Goal: Check status: Check status

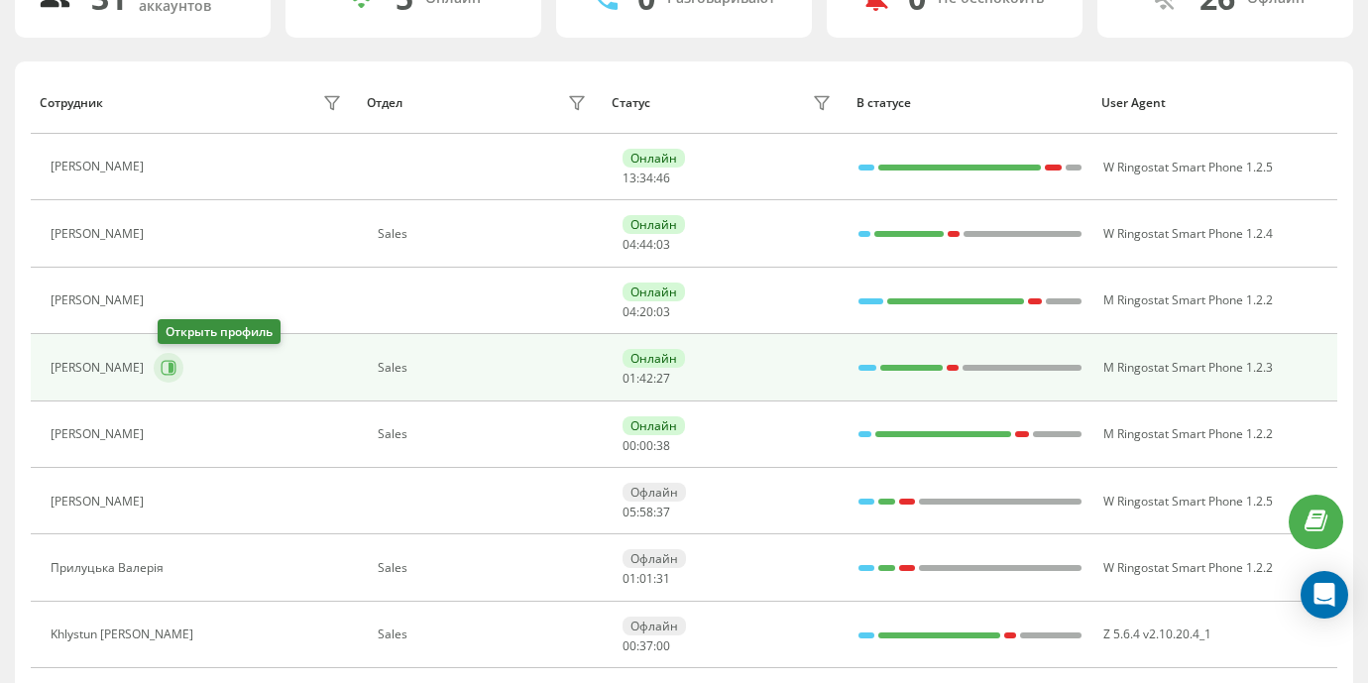
click at [176, 360] on icon at bounding box center [169, 368] width 16 height 16
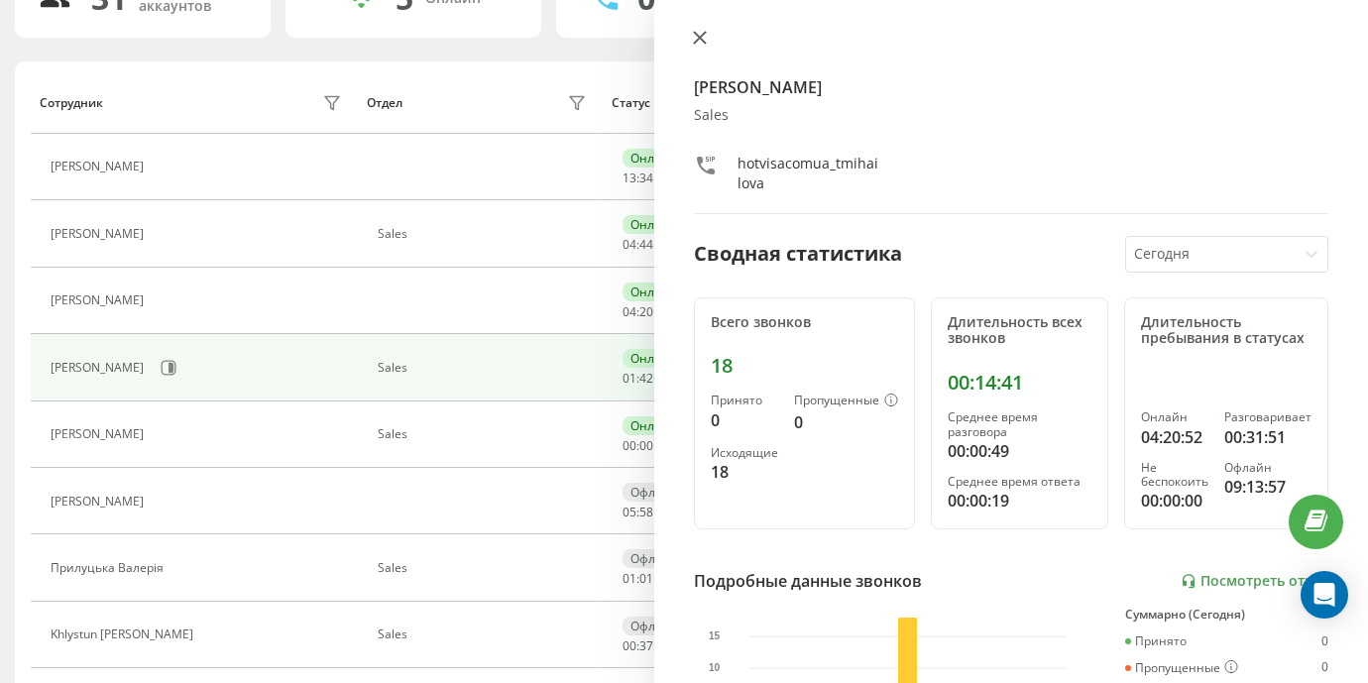
click at [701, 37] on icon at bounding box center [700, 38] width 12 height 12
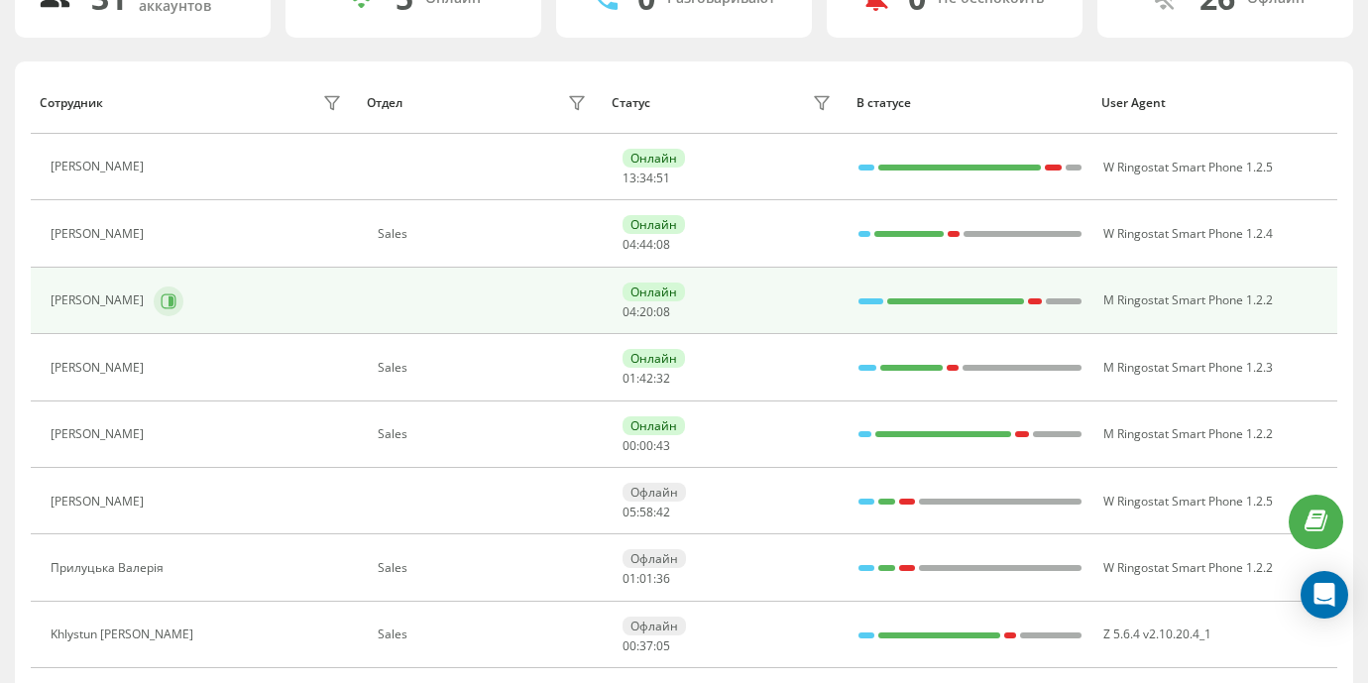
click at [183, 299] on button at bounding box center [169, 301] width 30 height 30
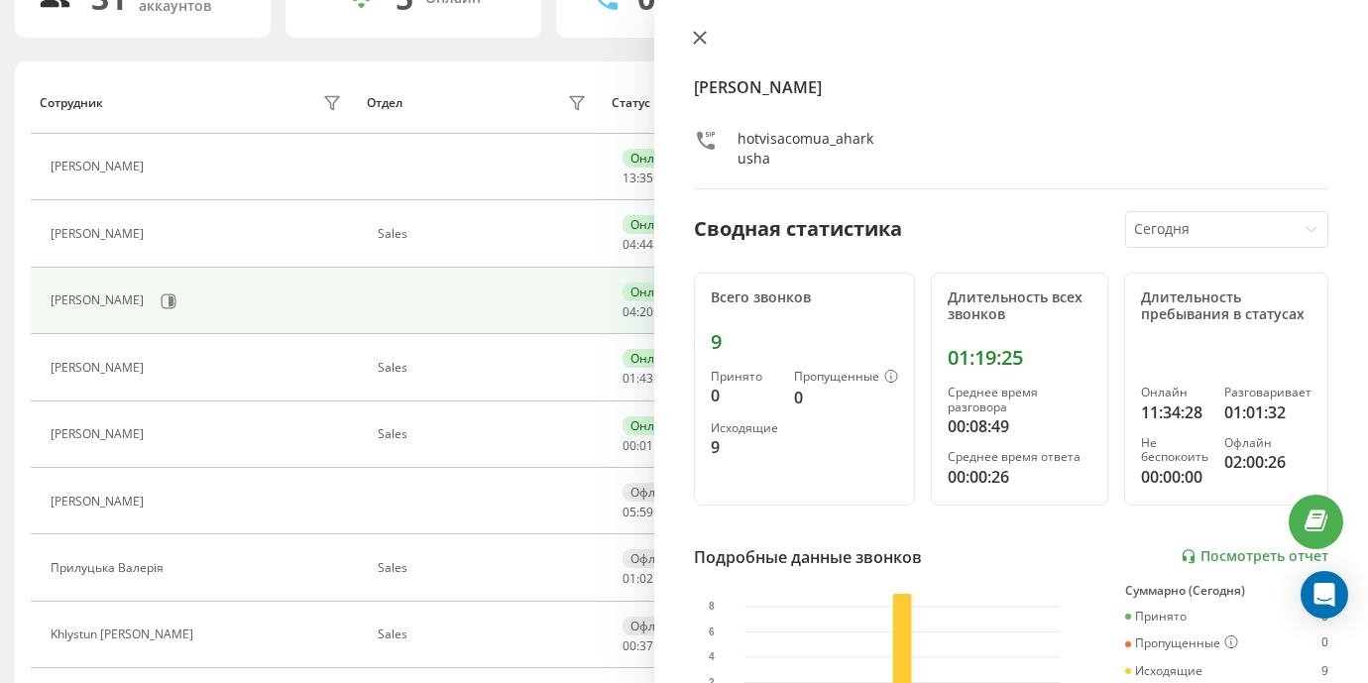
click at [697, 35] on icon at bounding box center [700, 38] width 12 height 12
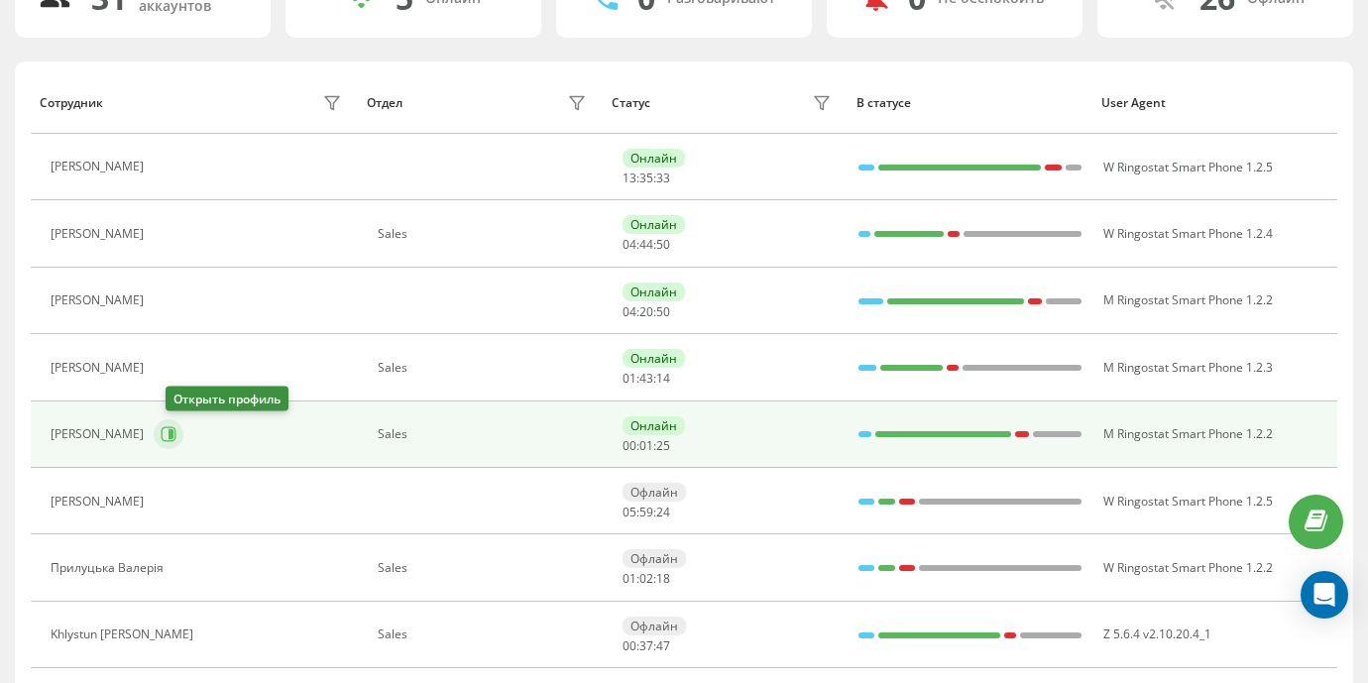
click at [171, 425] on button at bounding box center [169, 434] width 30 height 30
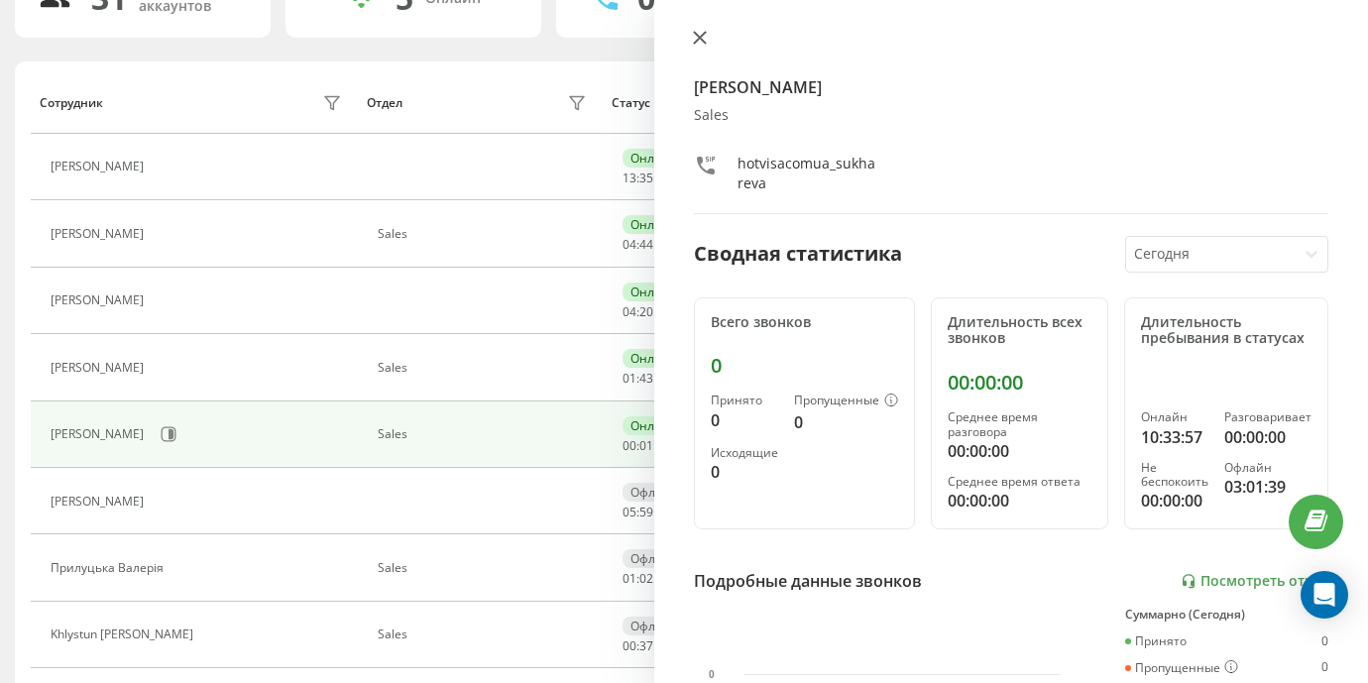
click at [704, 36] on icon at bounding box center [700, 38] width 14 height 14
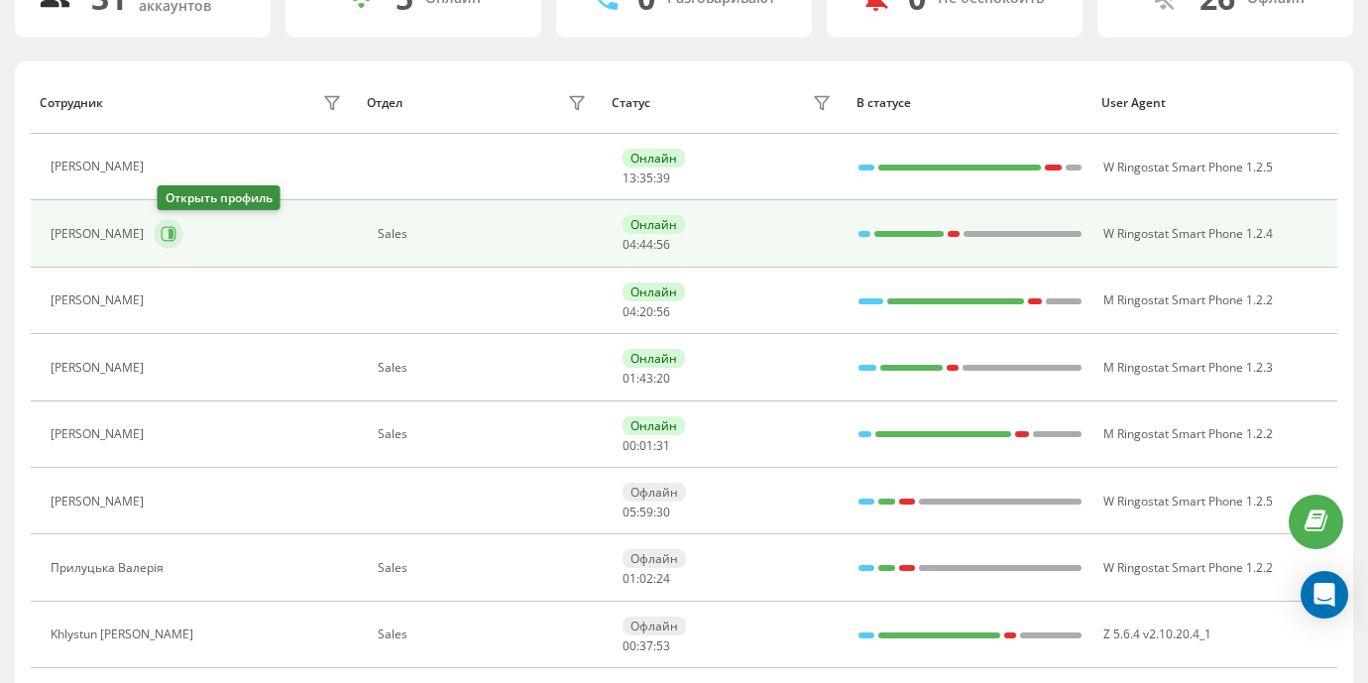
click at [167, 233] on icon at bounding box center [169, 234] width 16 height 16
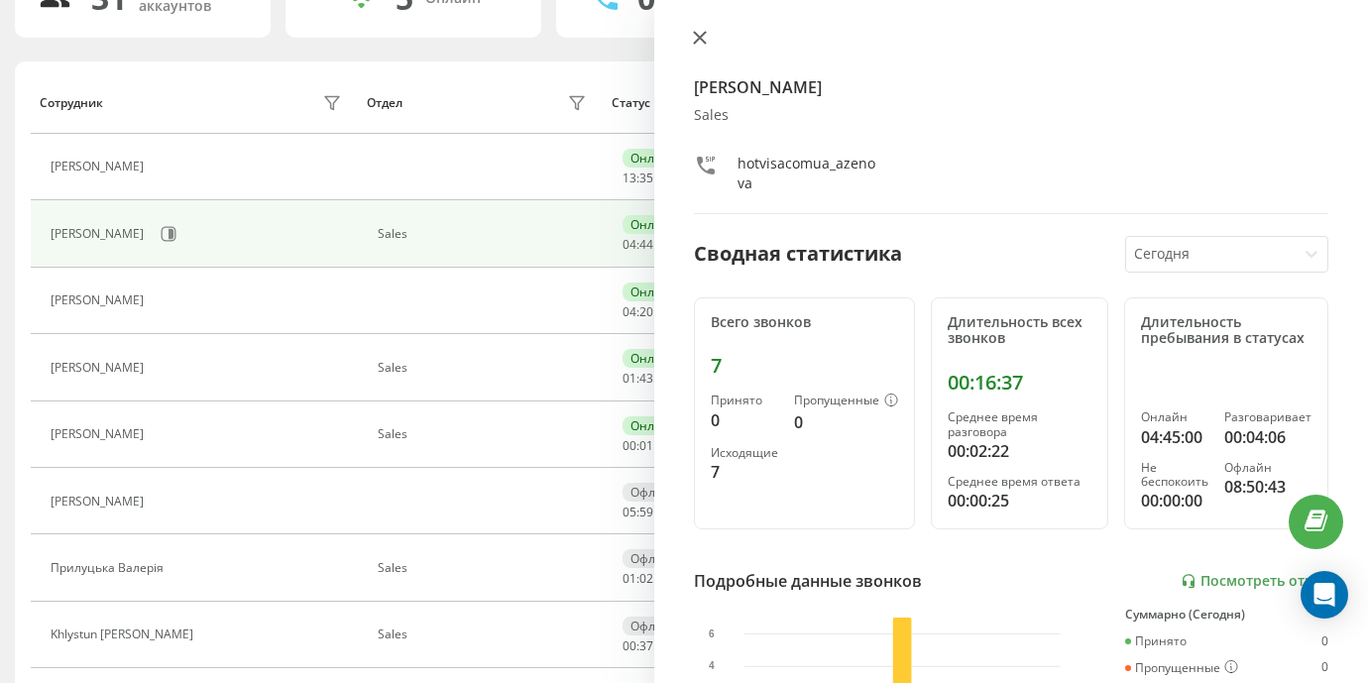
click at [703, 38] on icon at bounding box center [700, 38] width 14 height 14
